Goal: Transaction & Acquisition: Purchase product/service

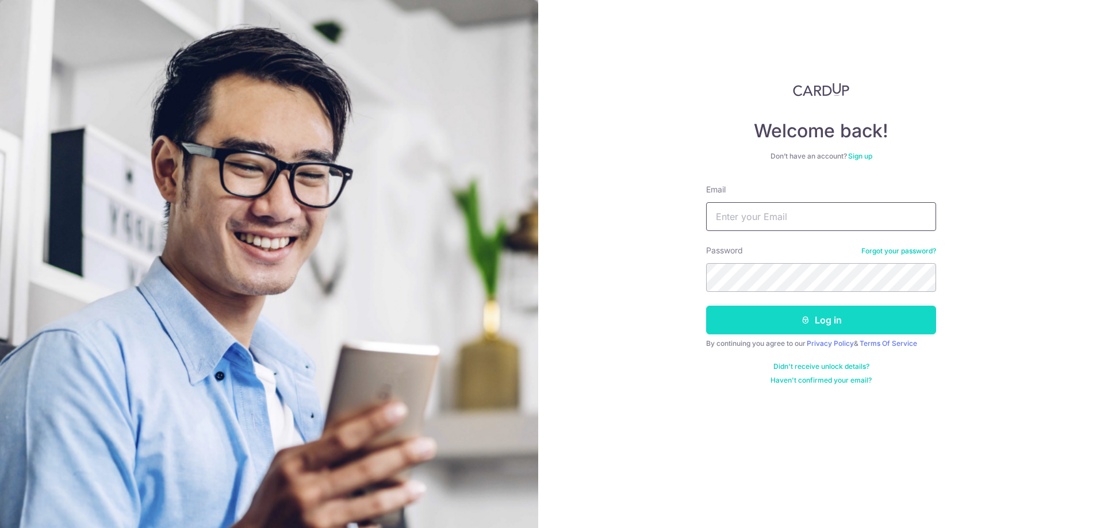
type input "moenteo85@gmail.com"
click at [803, 322] on icon "submit" at bounding box center [805, 320] width 9 height 9
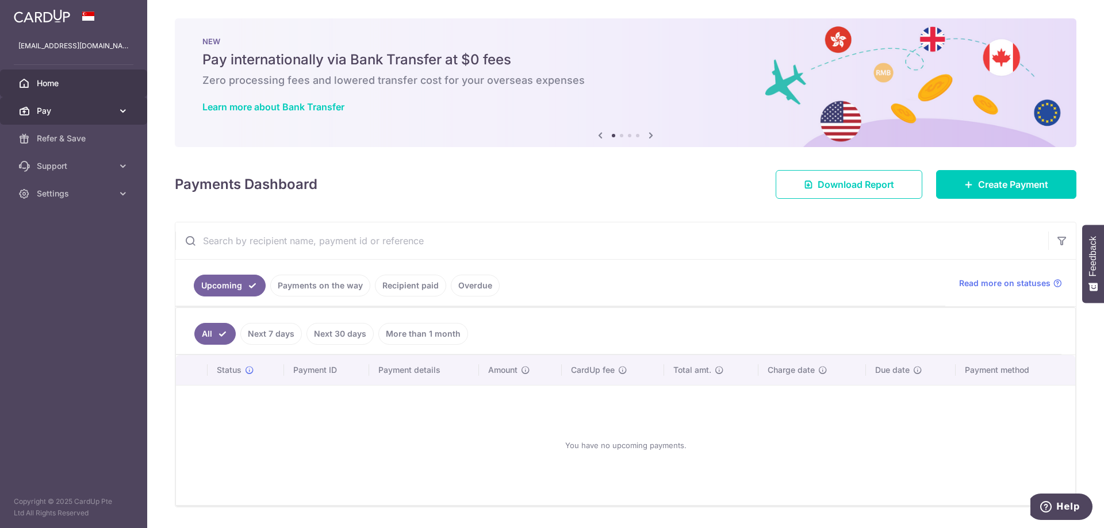
click at [61, 110] on span "Pay" at bounding box center [75, 110] width 76 height 11
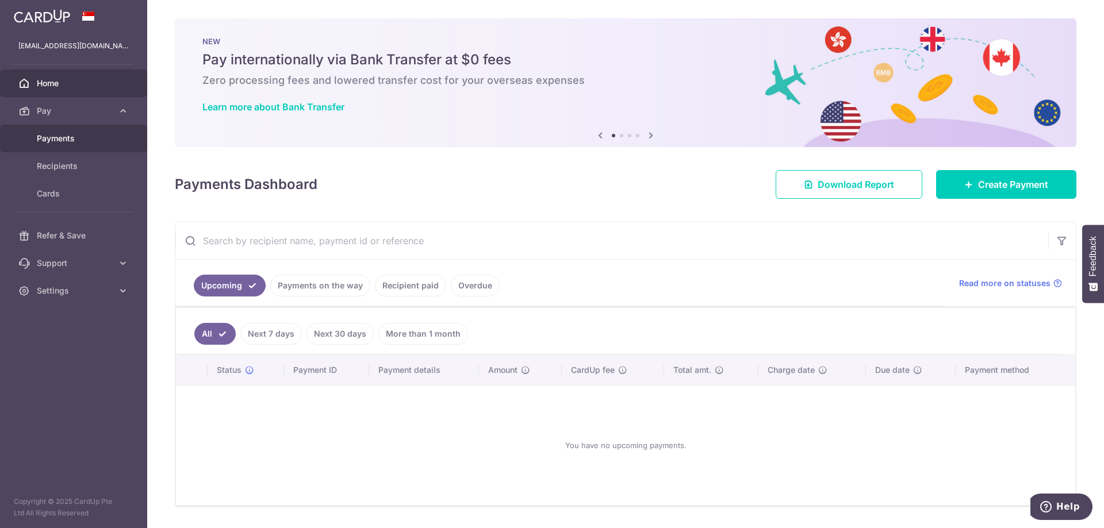
click at [58, 148] on link "Payments" at bounding box center [73, 139] width 147 height 28
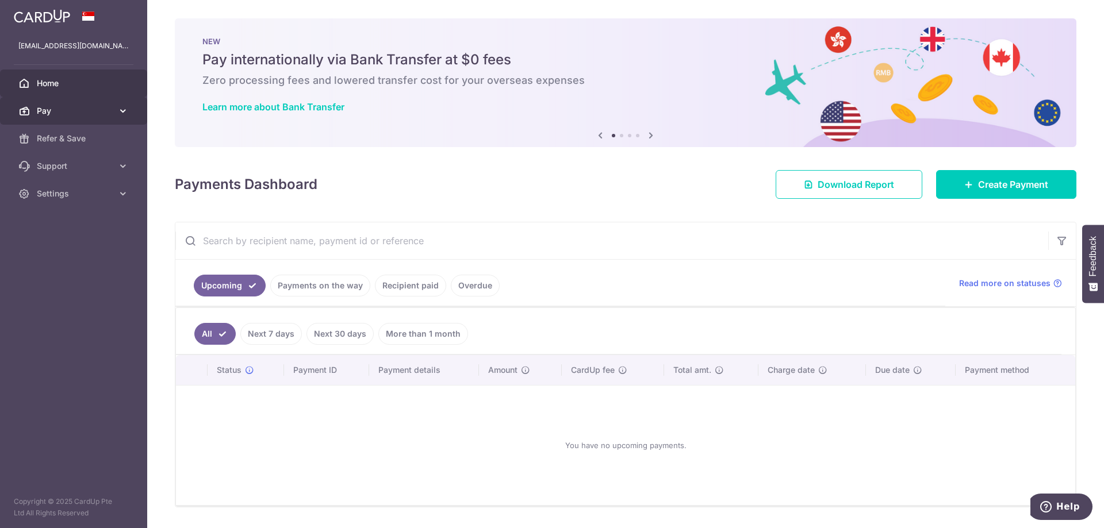
click at [93, 106] on span "Pay" at bounding box center [75, 110] width 76 height 11
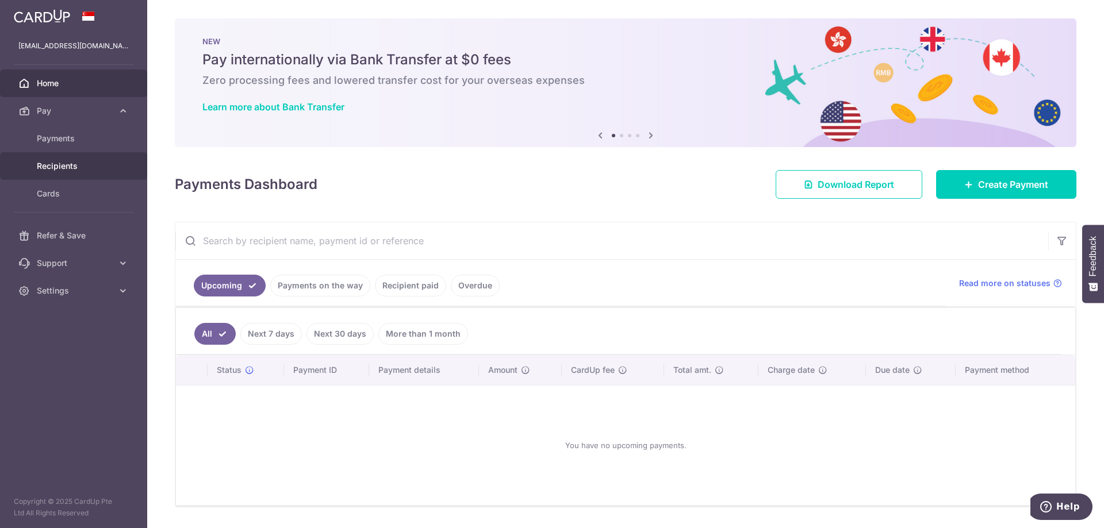
click at [74, 162] on span "Recipients" at bounding box center [75, 165] width 76 height 11
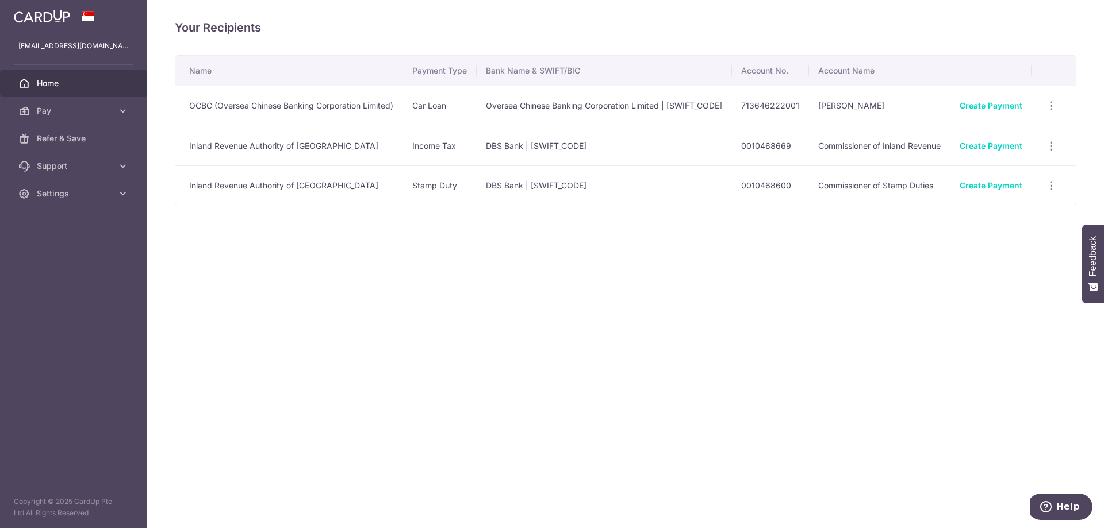
click at [21, 75] on link "Home" at bounding box center [73, 84] width 147 height 28
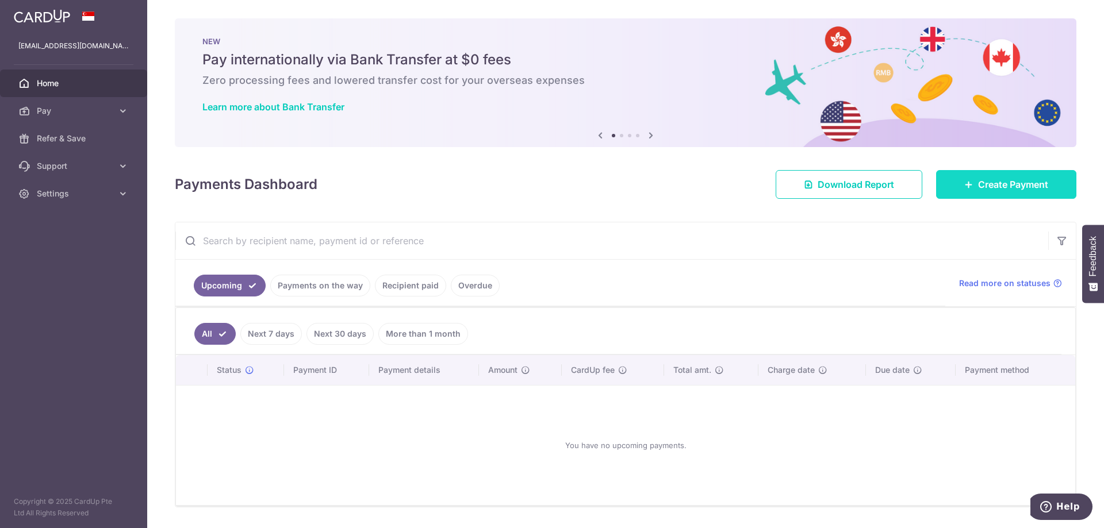
click at [965, 179] on link "Create Payment" at bounding box center [1006, 184] width 140 height 29
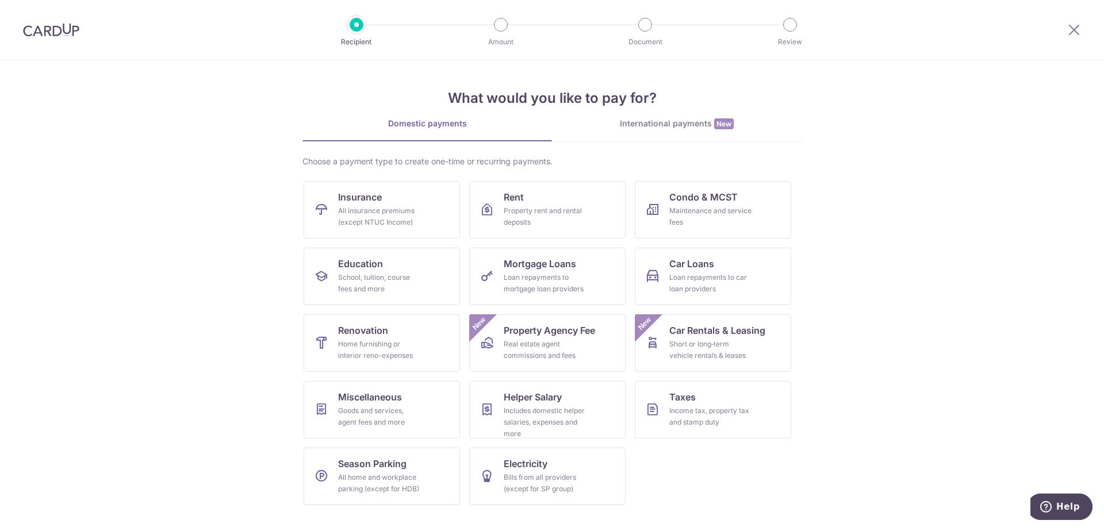
click at [627, 125] on div "International payments New" at bounding box center [677, 124] width 250 height 12
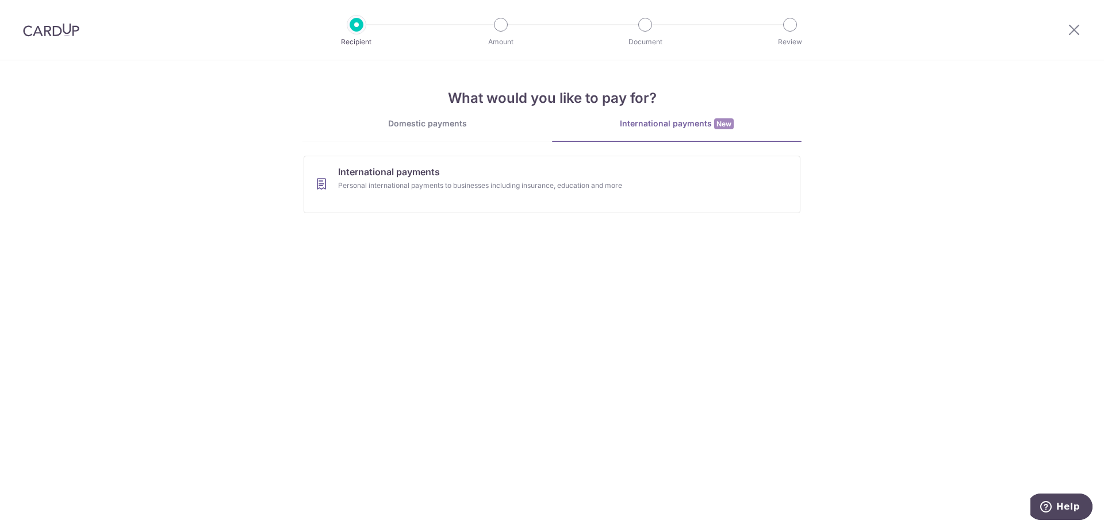
click at [438, 125] on div "Domestic payments" at bounding box center [427, 123] width 250 height 11
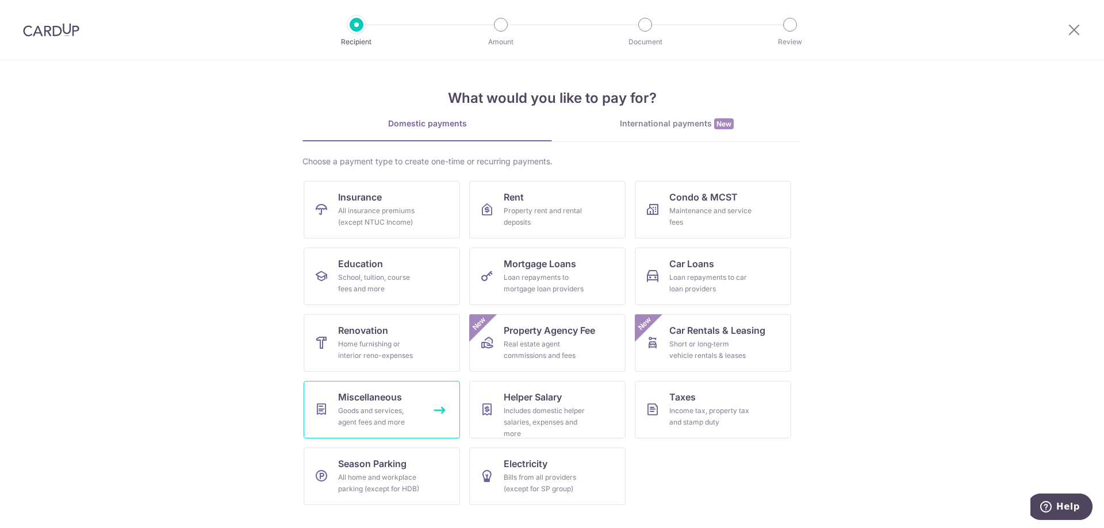
click at [343, 397] on span "Miscellaneous" at bounding box center [370, 397] width 64 height 14
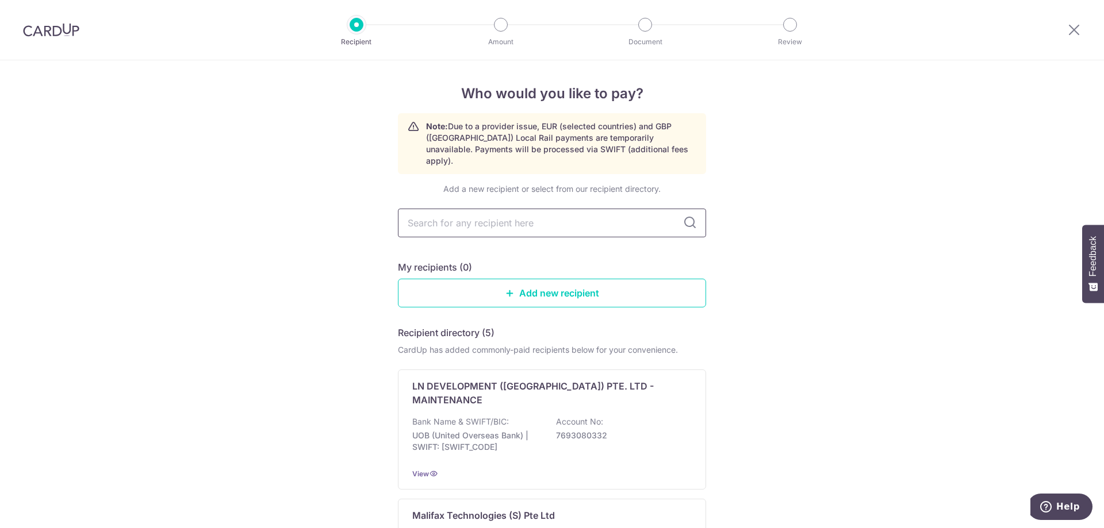
click at [502, 209] on input "text" at bounding box center [552, 223] width 308 height 29
click at [564, 280] on link "Add new recipient" at bounding box center [552, 293] width 308 height 29
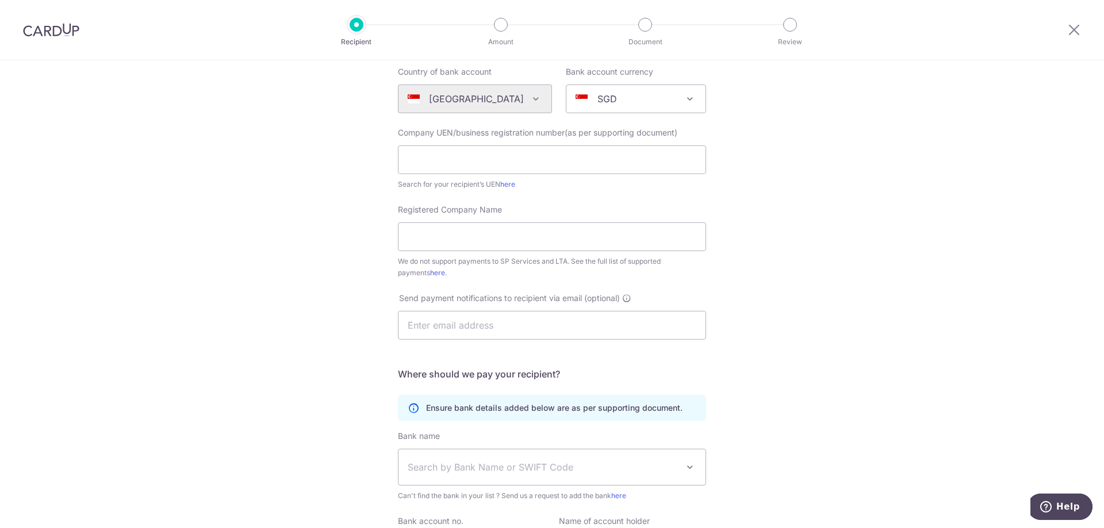
scroll to position [57, 0]
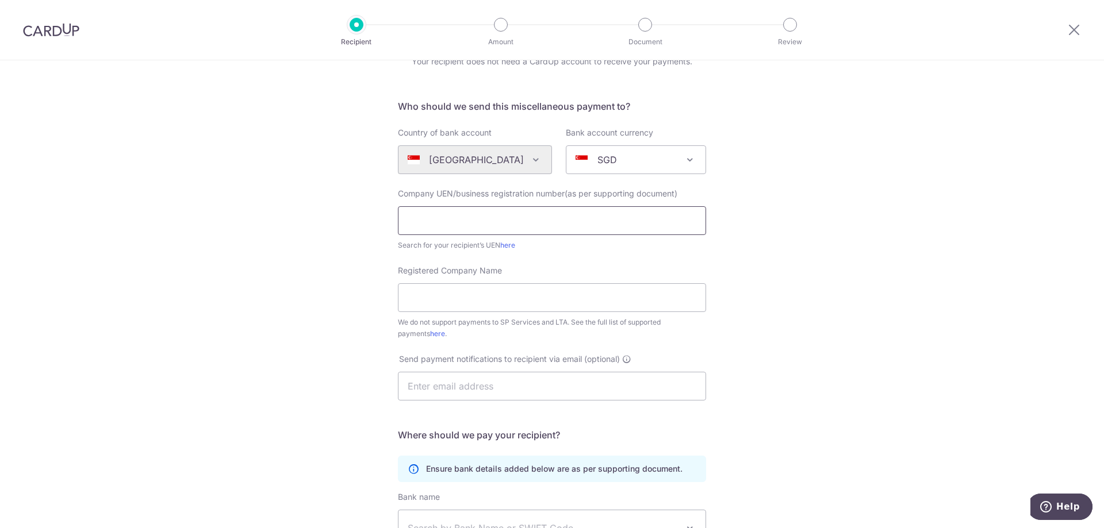
click at [484, 218] on input "text" at bounding box center [552, 220] width 308 height 29
click at [770, 258] on div "Who would you like to pay? Your recipient does not need a CardUp account to rec…" at bounding box center [552, 359] width 1104 height 713
click at [755, 251] on div "Who would you like to pay? Your recipient does not need a CardUp account to rec…" at bounding box center [552, 359] width 1104 height 713
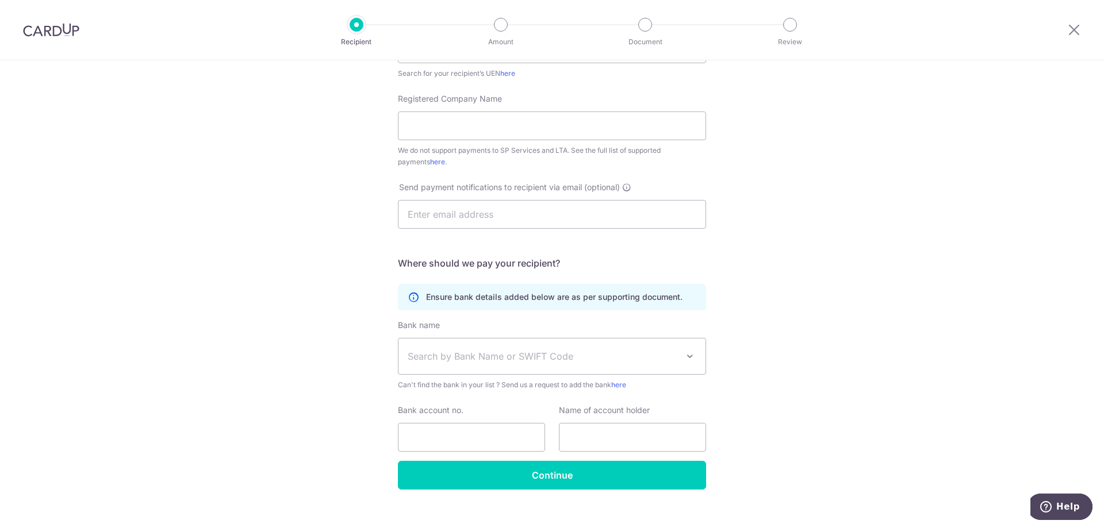
scroll to position [245, 0]
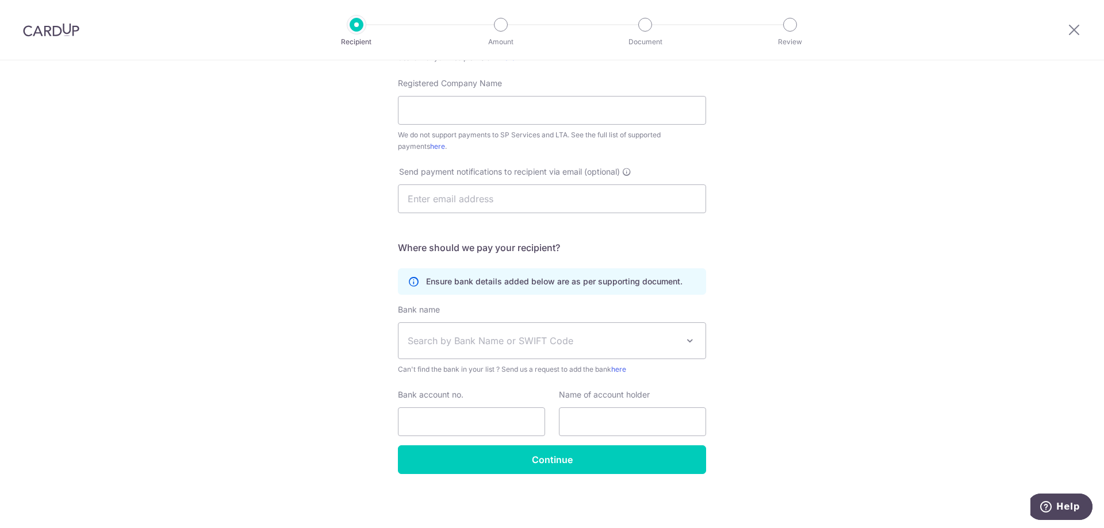
click at [455, 342] on span "Search by Bank Name or SWIFT Code" at bounding box center [543, 341] width 270 height 14
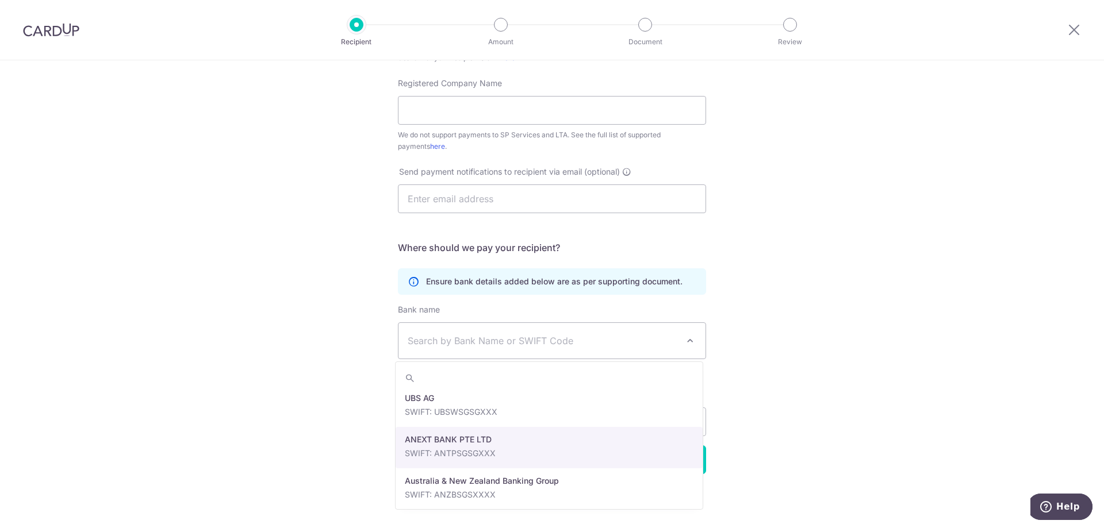
scroll to position [0, 0]
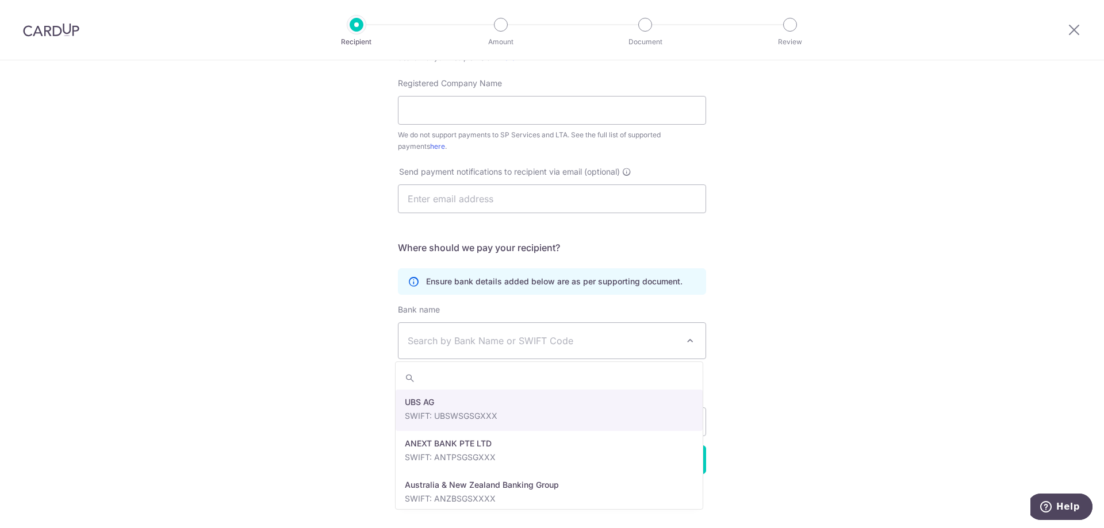
click at [288, 394] on div "Who would you like to pay? Your recipient does not need a CardUp account to rec…" at bounding box center [552, 171] width 1104 height 713
click at [668, 347] on span "Search by Bank Name or SWIFT Code" at bounding box center [543, 341] width 270 height 14
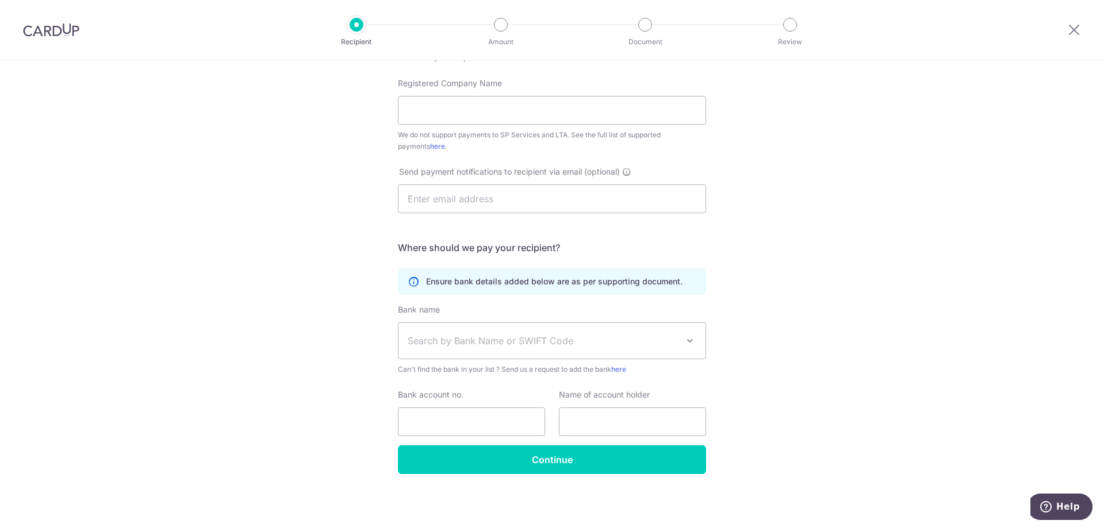
click at [746, 355] on div "Who would you like to pay? Your recipient does not need a CardUp account to rec…" at bounding box center [552, 171] width 1104 height 713
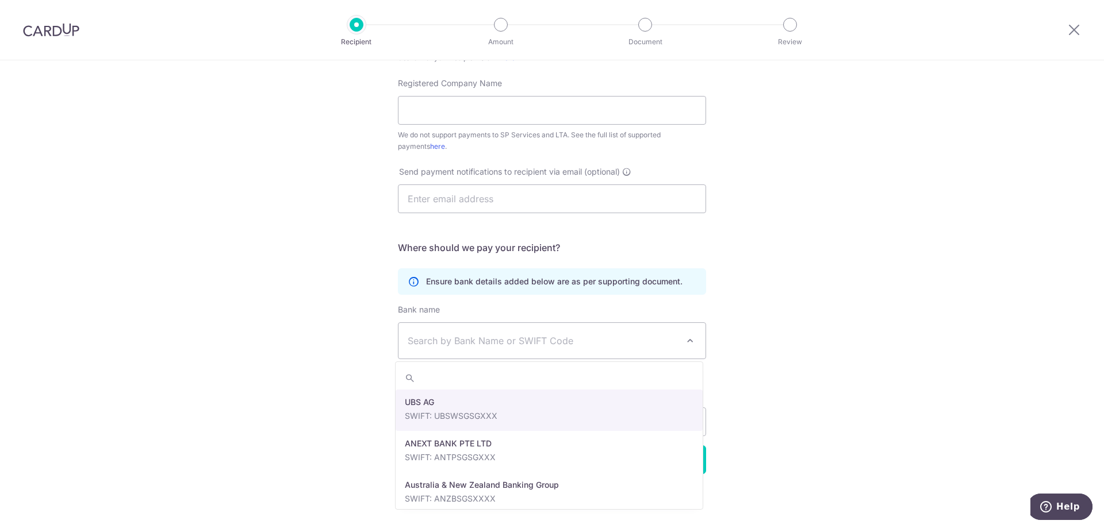
click at [689, 335] on span at bounding box center [690, 341] width 14 height 14
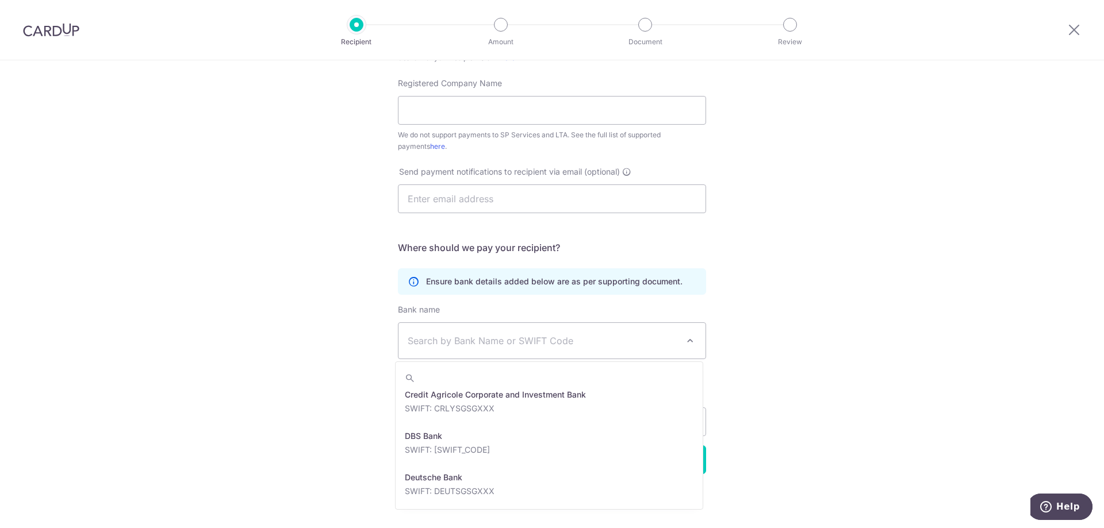
scroll to position [920, 0]
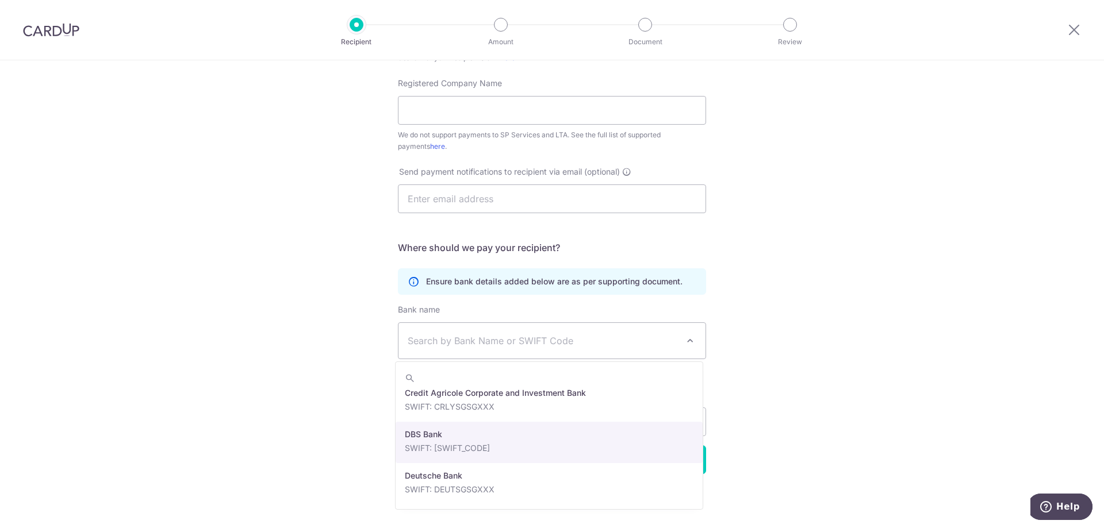
select select "6"
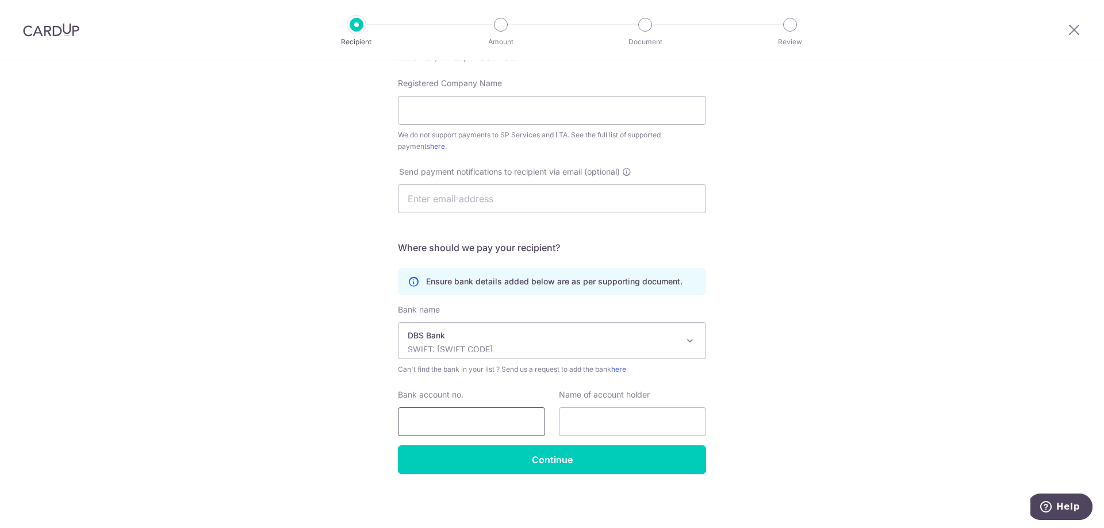
click at [450, 415] on input "Bank account no." at bounding box center [471, 422] width 147 height 29
type input "058931373"
type input "K"
type input "[PERSON_NAME] [PERSON_NAME]"
click at [994, 371] on div "Who would you like to pay? Your recipient does not need a CardUp account to rec…" at bounding box center [552, 171] width 1104 height 713
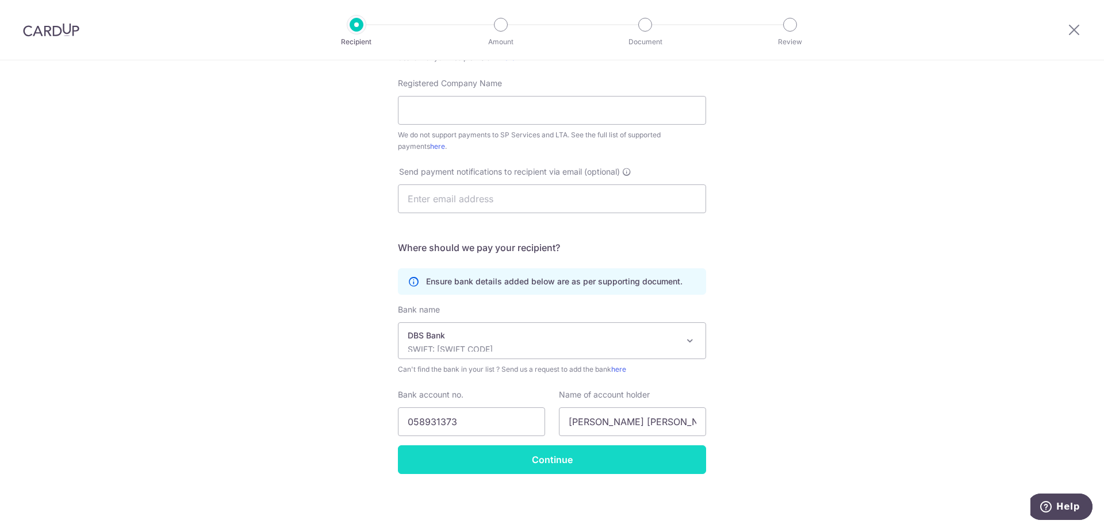
click at [609, 462] on input "Continue" at bounding box center [552, 460] width 308 height 29
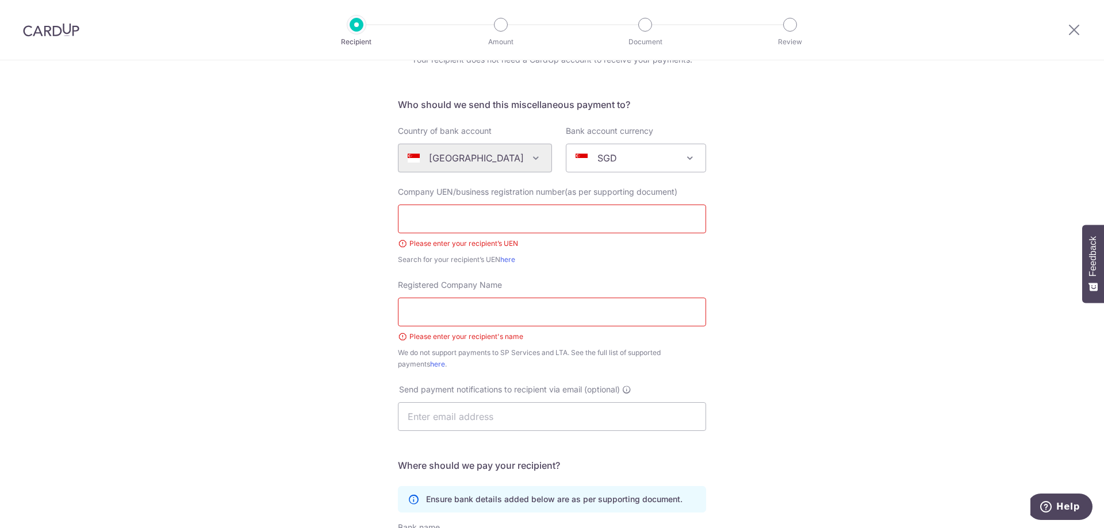
scroll to position [7, 0]
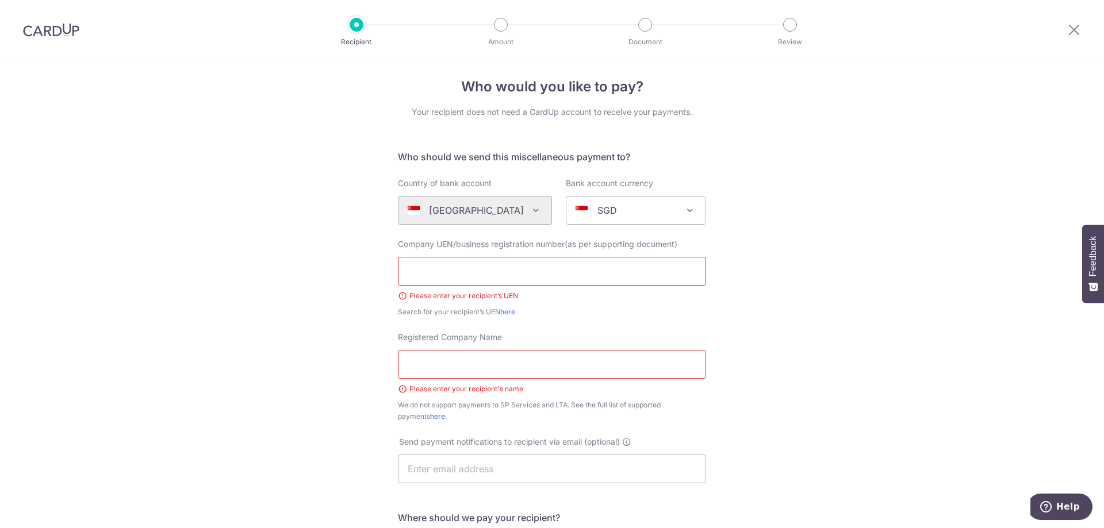
click at [481, 369] on input "Registered Company Name" at bounding box center [552, 364] width 308 height 29
type input "Keanna Chang"
click at [509, 268] on input "text" at bounding box center [552, 271] width 308 height 29
click at [725, 295] on div "Who would you like to pay? Your recipient does not need a CardUp account to rec…" at bounding box center [552, 425] width 1104 height 745
click at [506, 312] on link "here" at bounding box center [507, 312] width 15 height 9
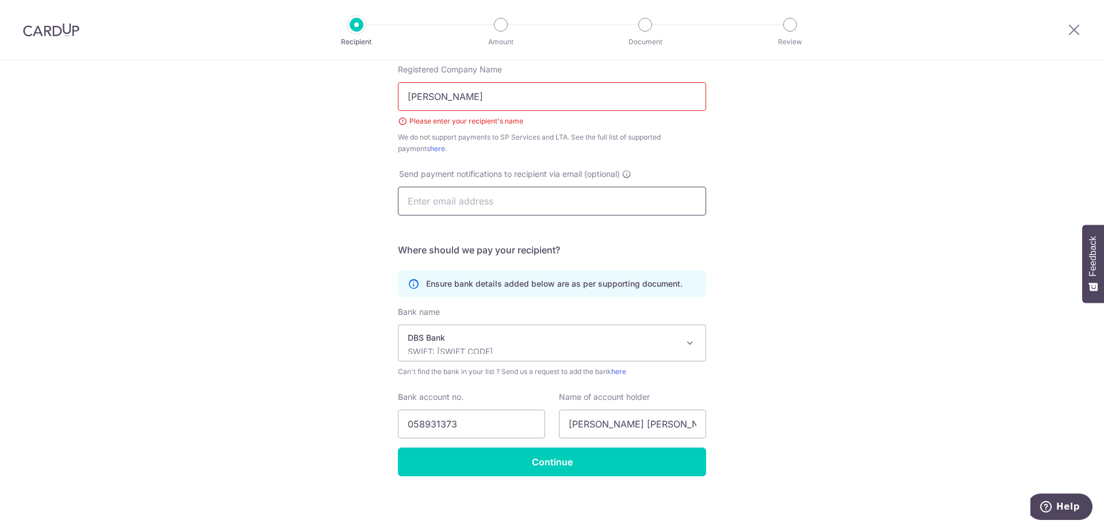
scroll to position [277, 0]
